Goal: Task Accomplishment & Management: Use online tool/utility

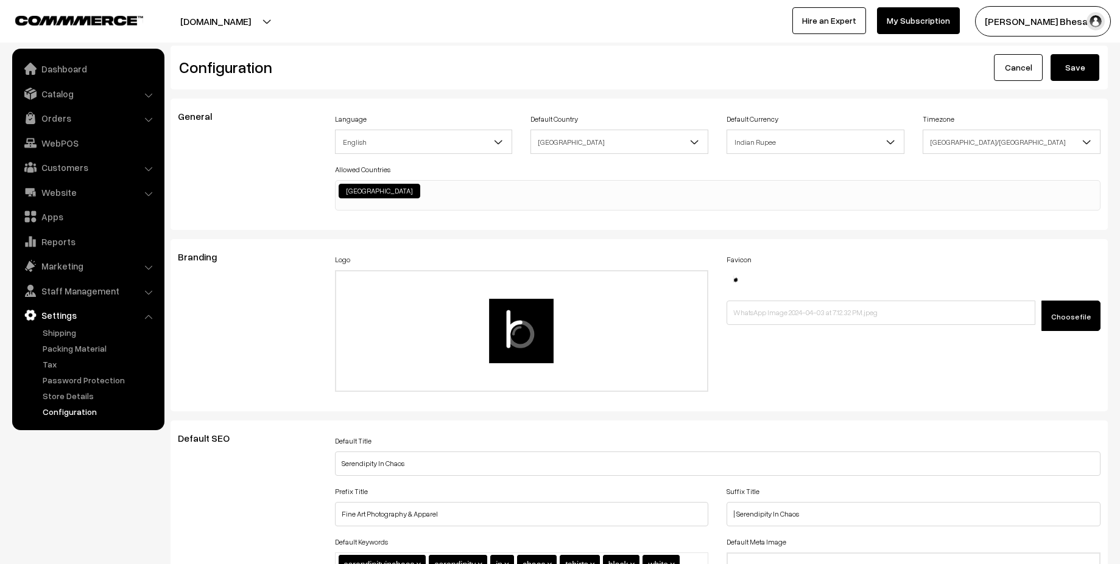
scroll to position [980, 0]
click at [67, 186] on link "Website" at bounding box center [87, 192] width 145 height 22
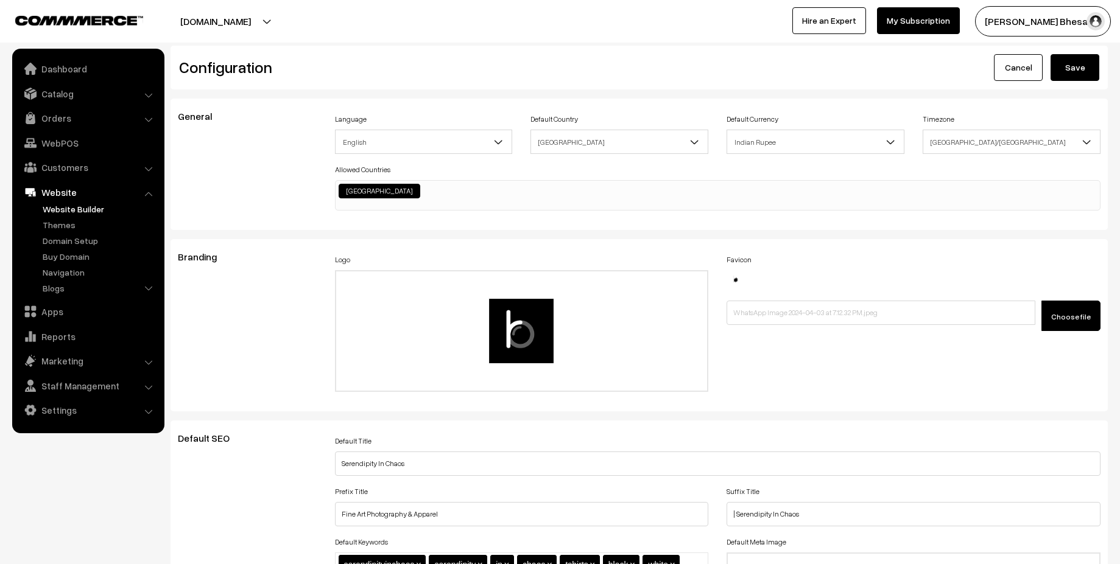
click at [79, 214] on link "Website Builder" at bounding box center [100, 209] width 121 height 13
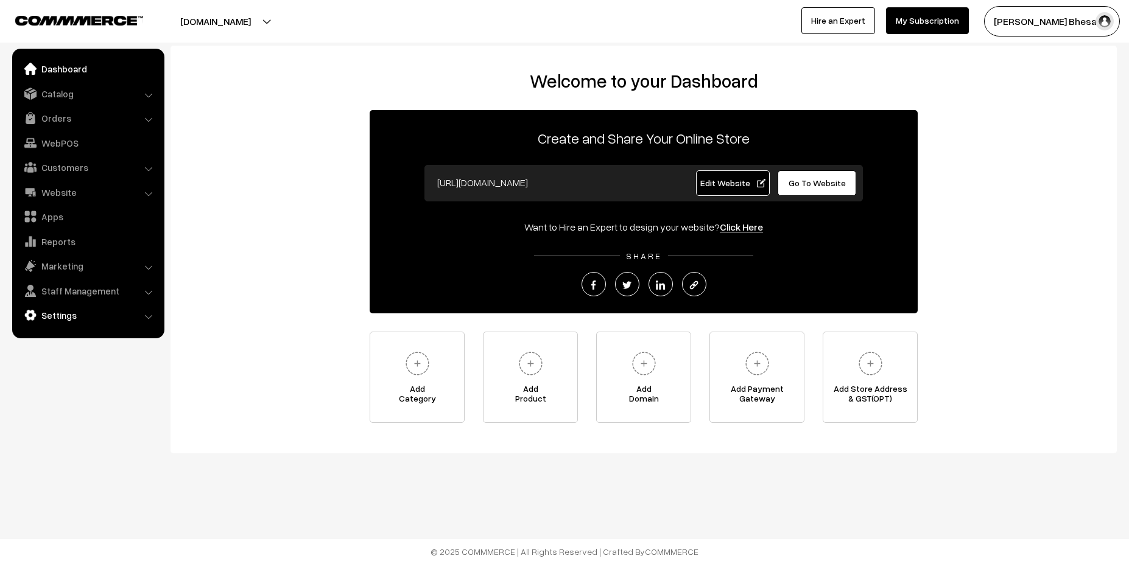
click at [74, 320] on link "Settings" at bounding box center [87, 315] width 145 height 22
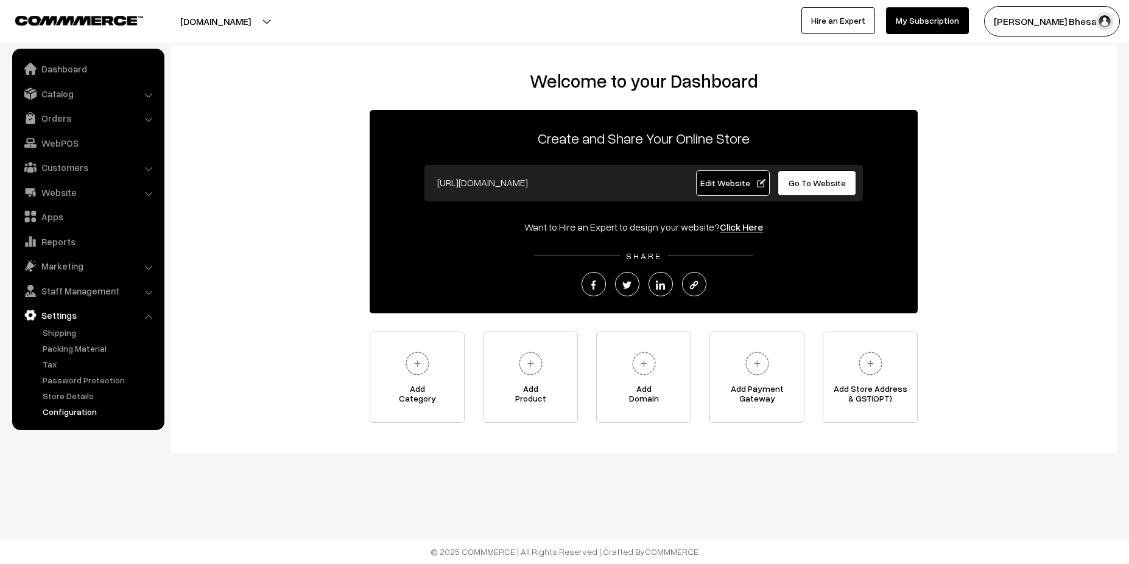
click at [76, 416] on link "Configuration" at bounding box center [100, 412] width 121 height 13
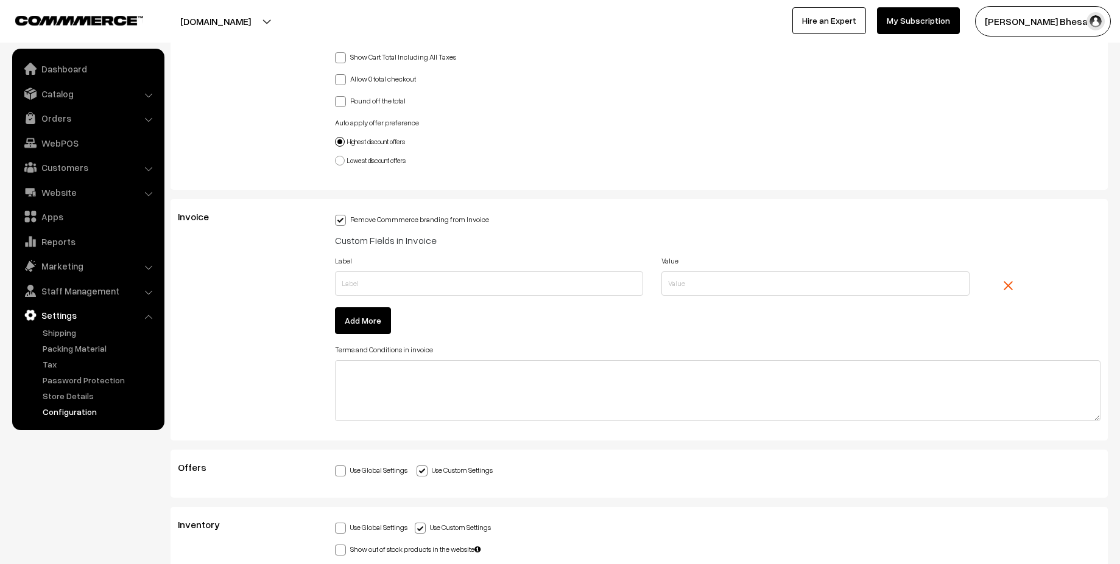
scroll to position [3129, 0]
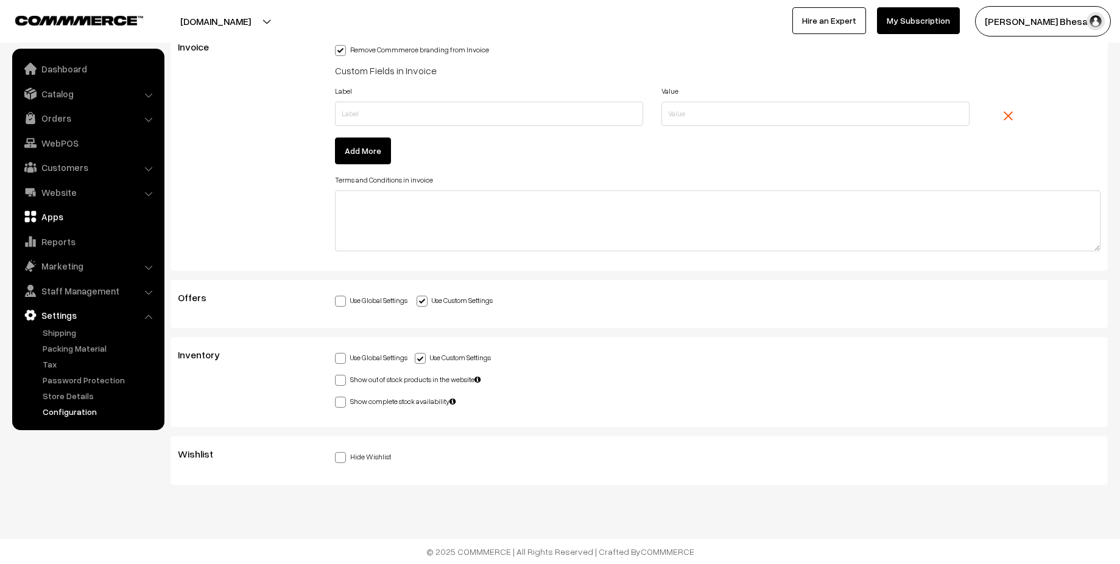
click at [47, 213] on link "Apps" at bounding box center [87, 217] width 145 height 22
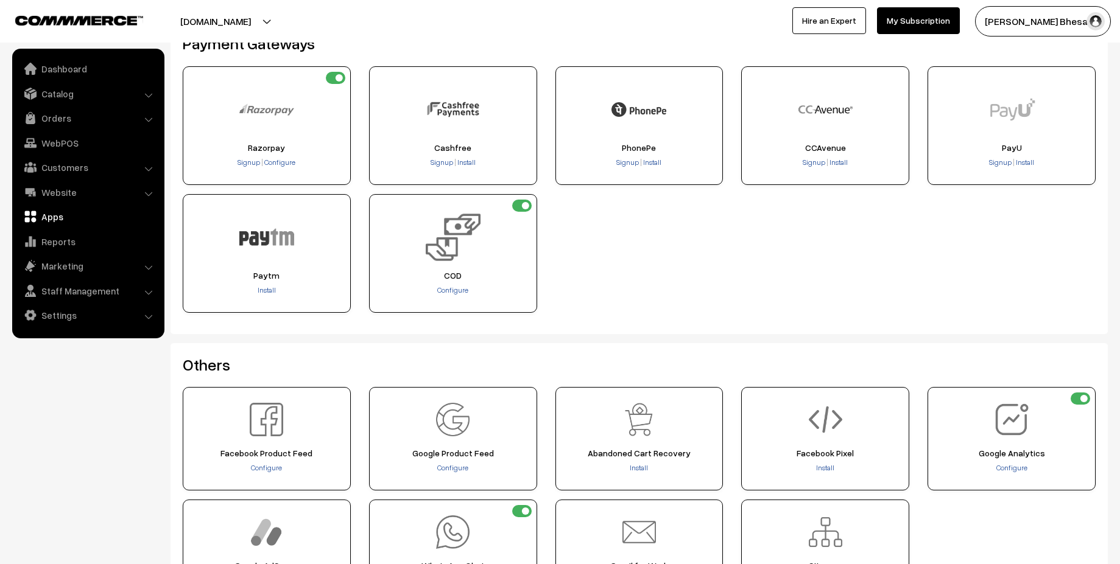
scroll to position [329, 0]
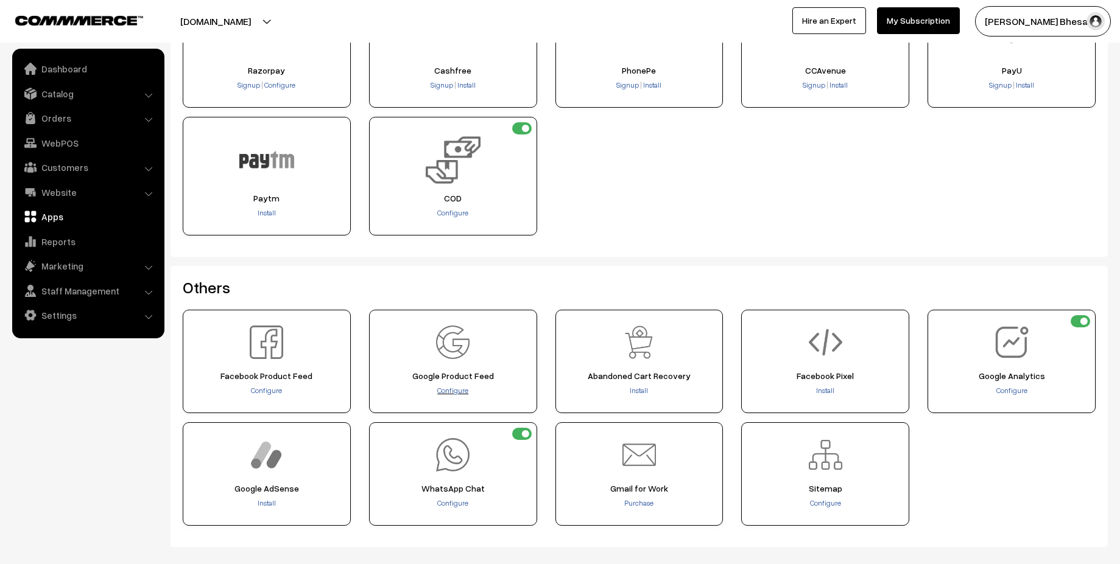
click at [452, 391] on span "Configure" at bounding box center [452, 390] width 31 height 9
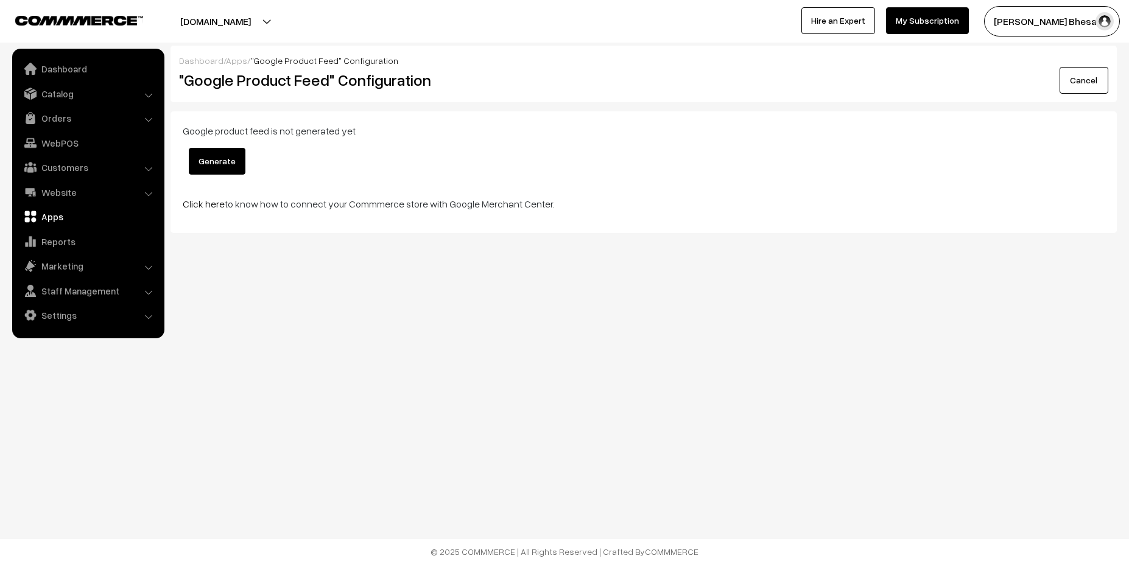
click at [226, 160] on button "Generate" at bounding box center [217, 161] width 57 height 27
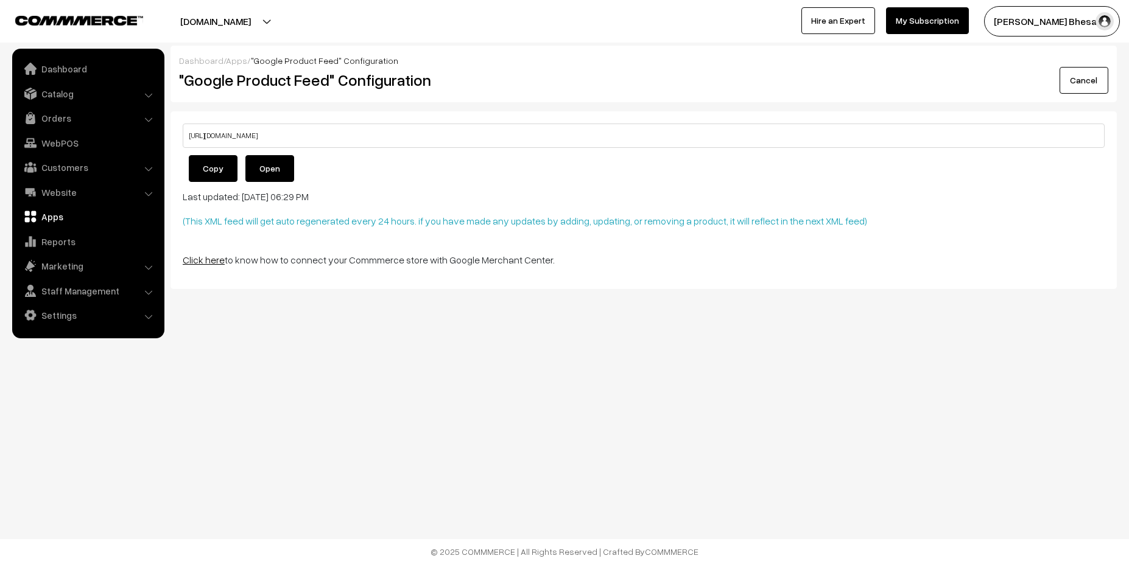
click at [212, 261] on link "Click here" at bounding box center [204, 260] width 42 height 12
click at [275, 172] on link "Open" at bounding box center [269, 168] width 49 height 27
click at [221, 166] on button "Copy" at bounding box center [213, 168] width 49 height 27
click at [197, 259] on link "Click here" at bounding box center [204, 260] width 42 height 12
